Goal: Task Accomplishment & Management: Manage account settings

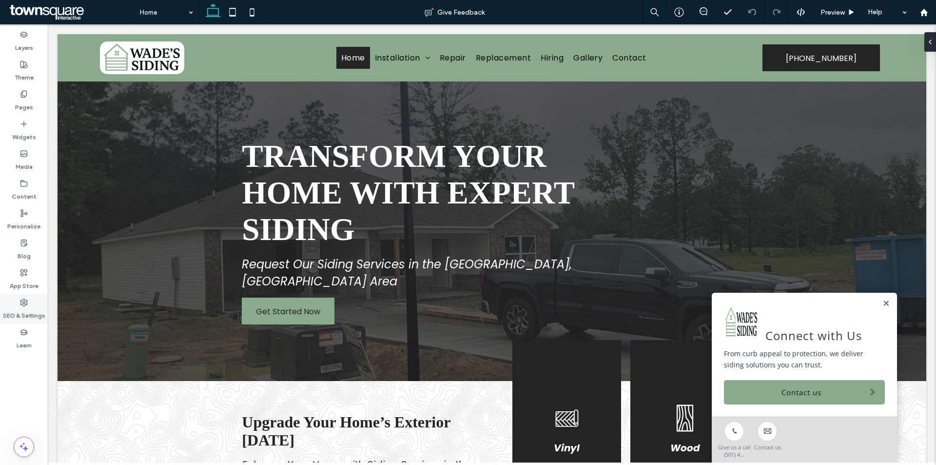
click at [26, 309] on label "SEO & Settings" at bounding box center [24, 313] width 42 height 14
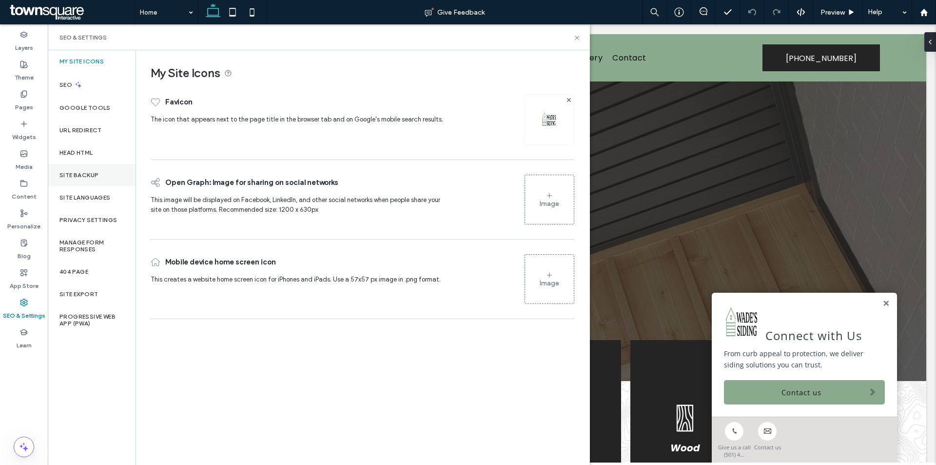
click at [79, 173] on label "Site Backup" at bounding box center [78, 175] width 39 height 7
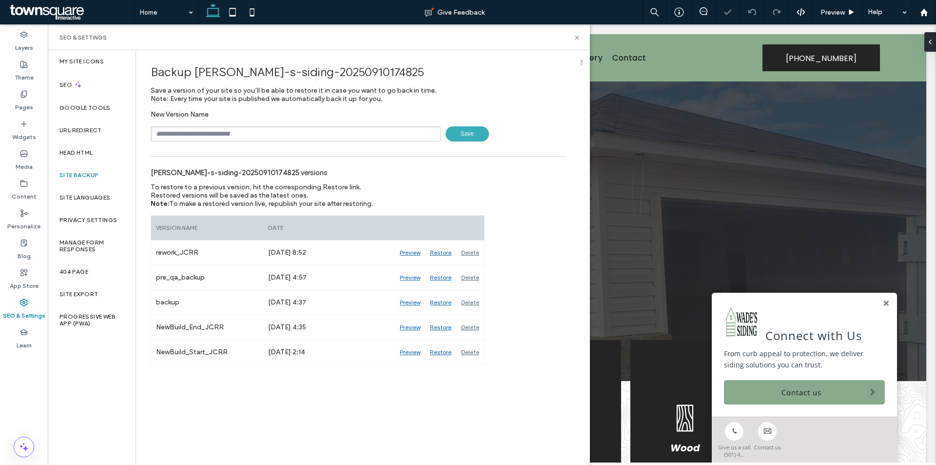
click at [231, 133] on input "text" at bounding box center [296, 133] width 290 height 15
type input "****"
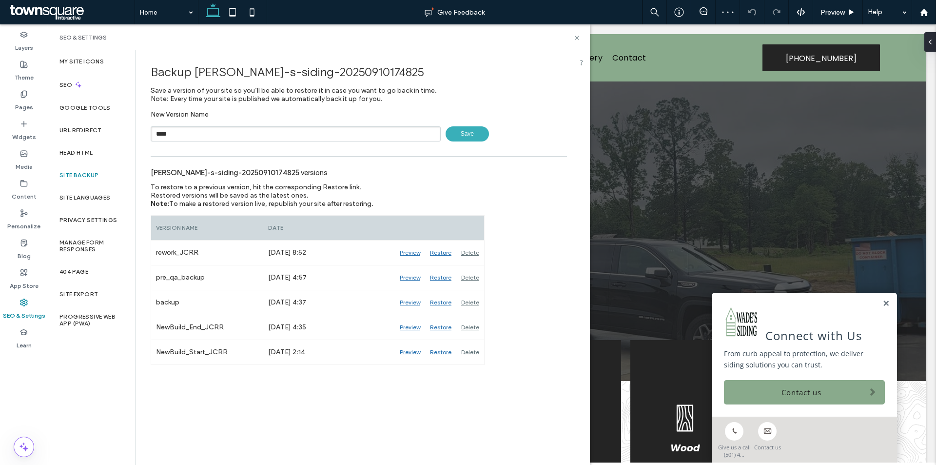
click at [462, 133] on span "Save" at bounding box center [467, 133] width 43 height 15
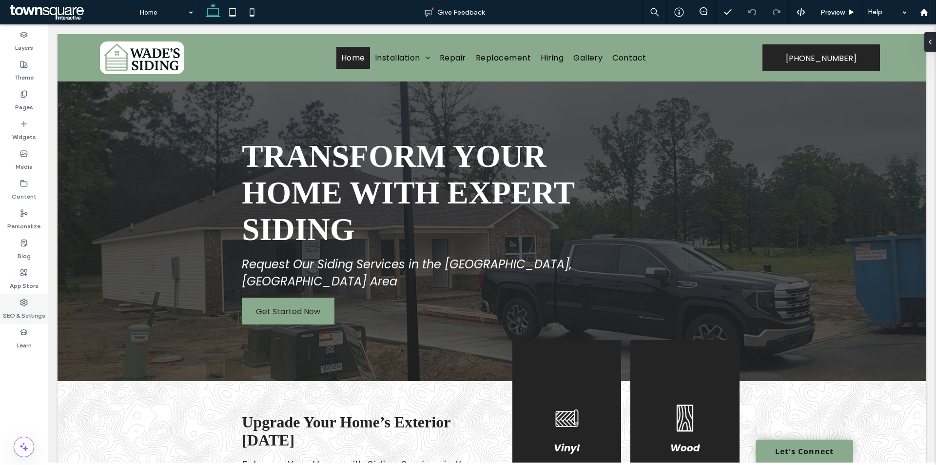
click at [27, 309] on label "SEO & Settings" at bounding box center [24, 313] width 42 height 14
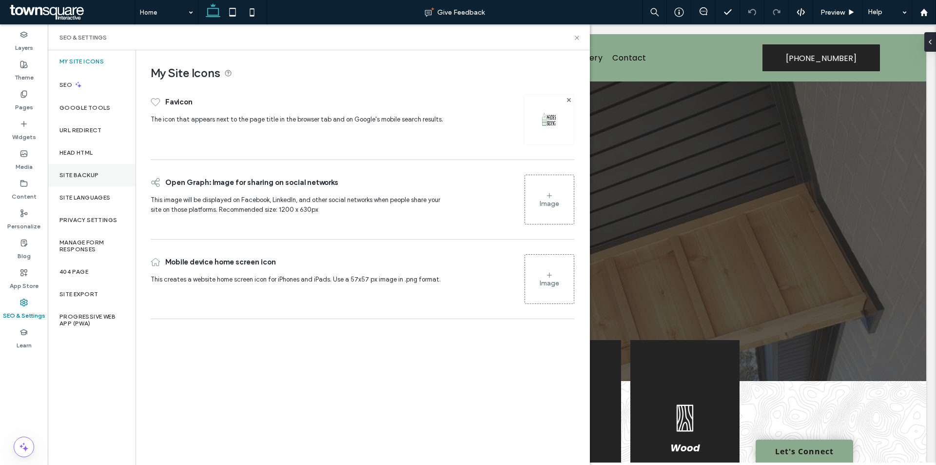
click at [93, 176] on label "Site Backup" at bounding box center [78, 175] width 39 height 7
